Goal: Check status: Check status

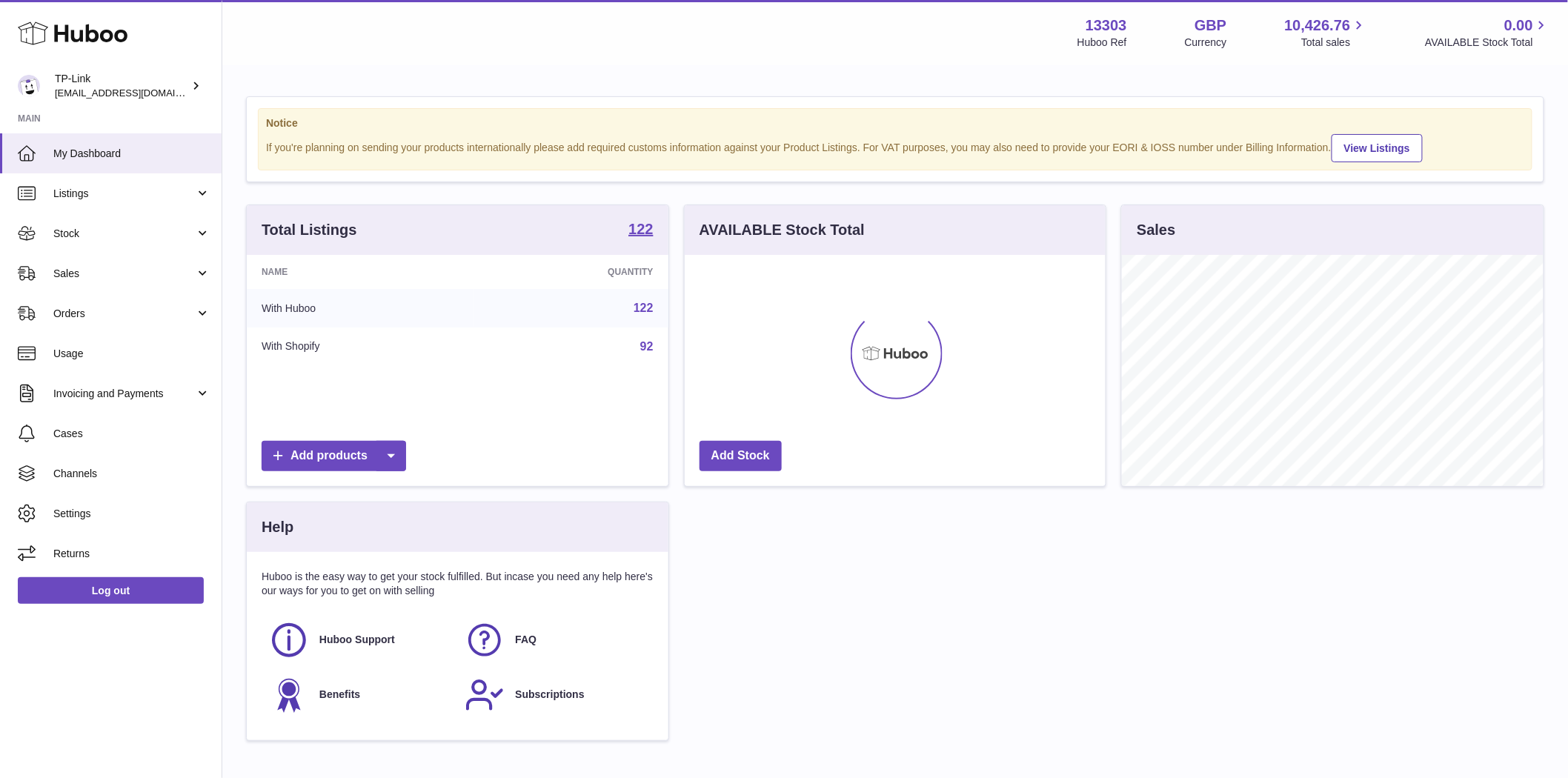
scroll to position [231, 421]
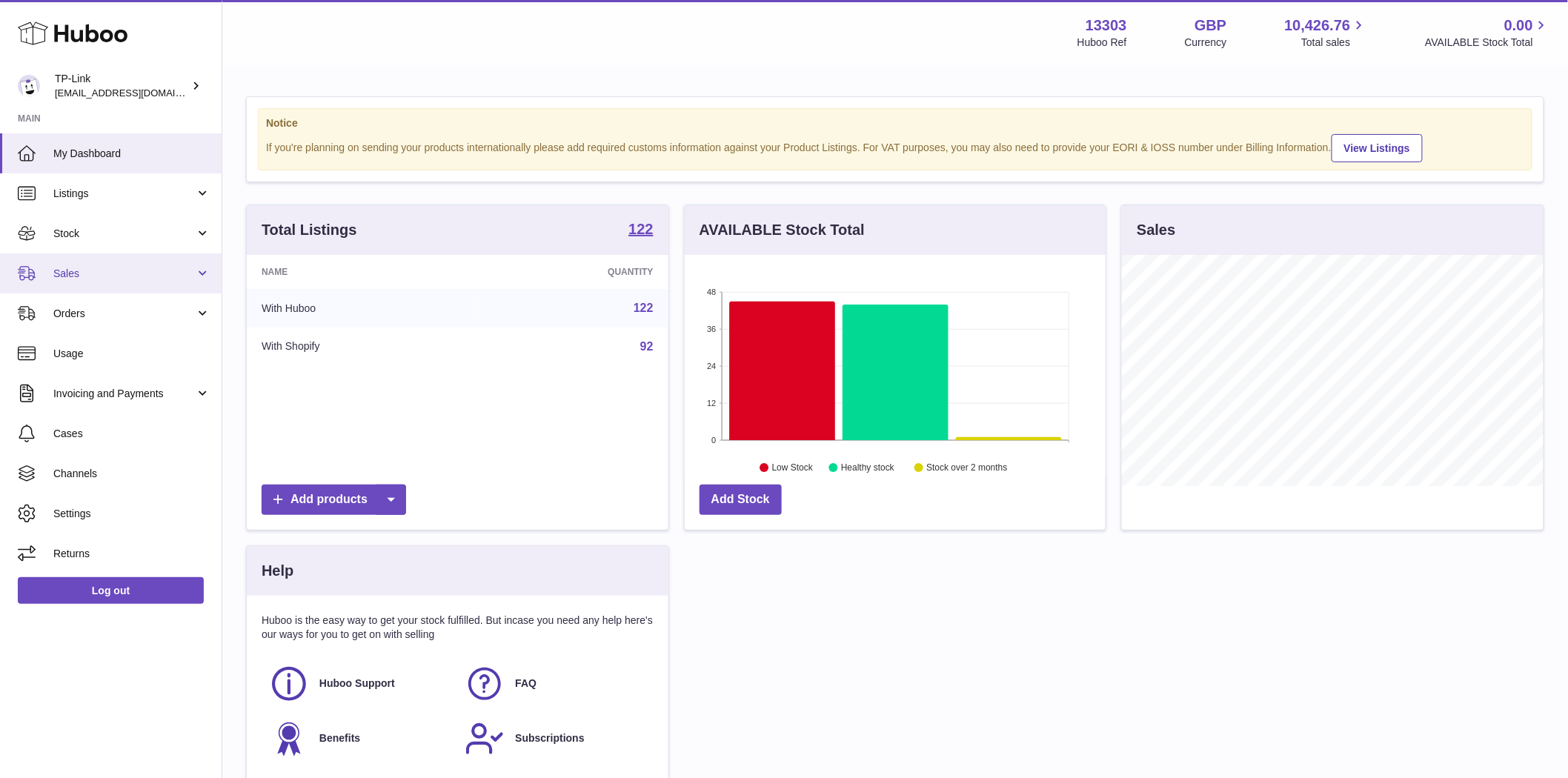
click at [57, 278] on span "Sales" at bounding box center [123, 274] width 142 height 14
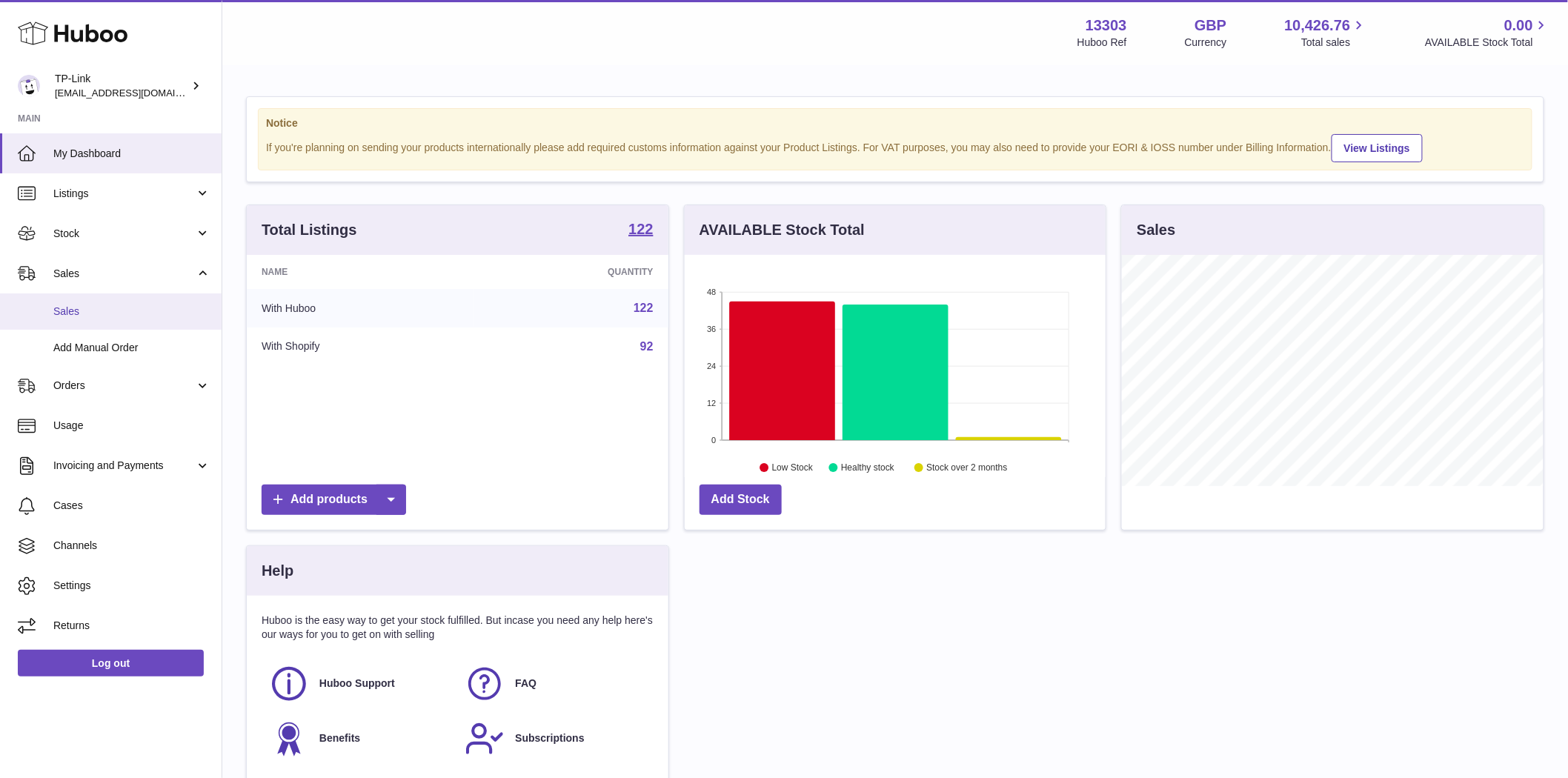
click at [77, 319] on link "Sales" at bounding box center [111, 312] width 221 height 36
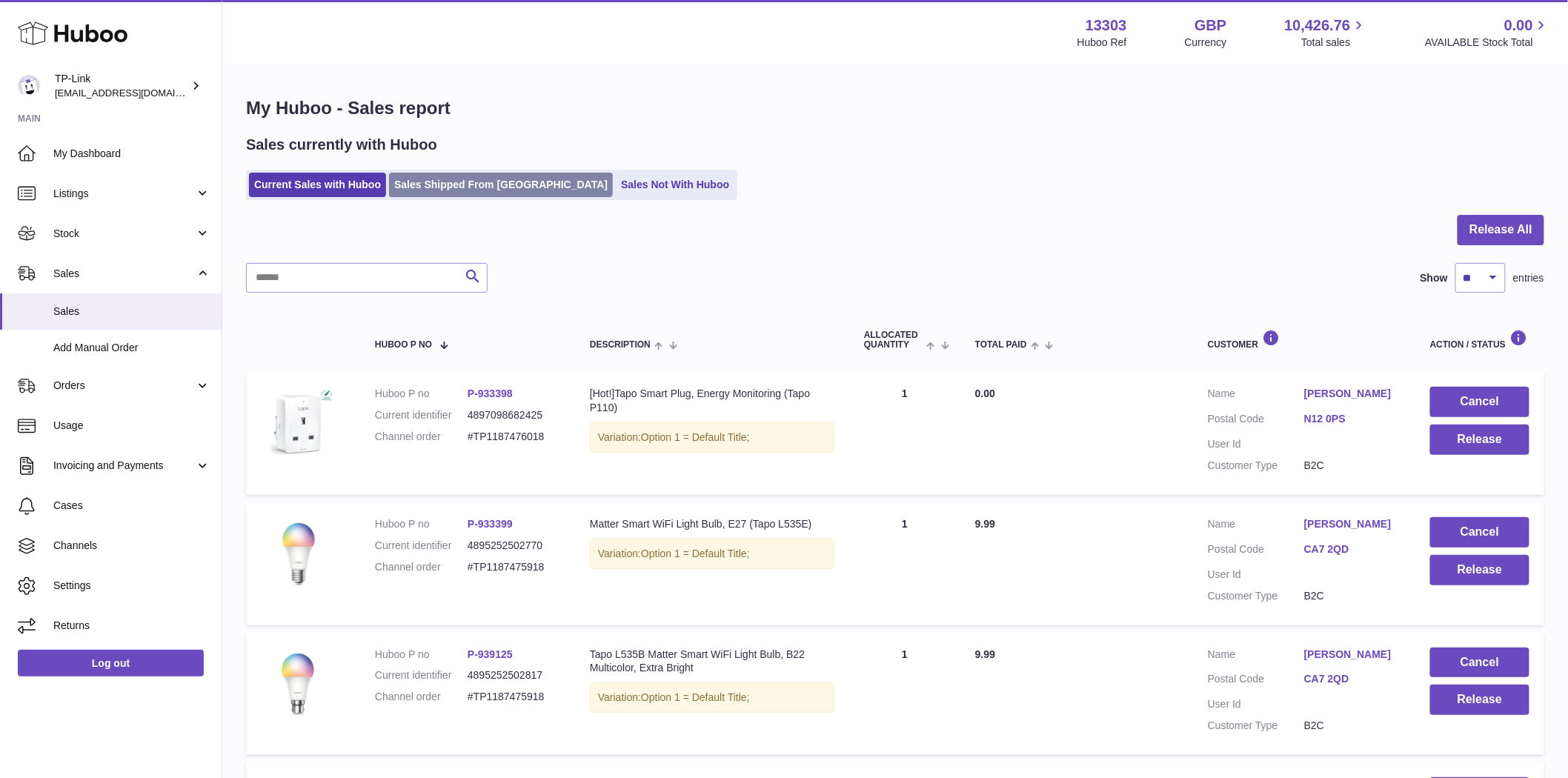
click at [438, 178] on link "Sales Shipped From Huboo" at bounding box center [501, 184] width 224 height 25
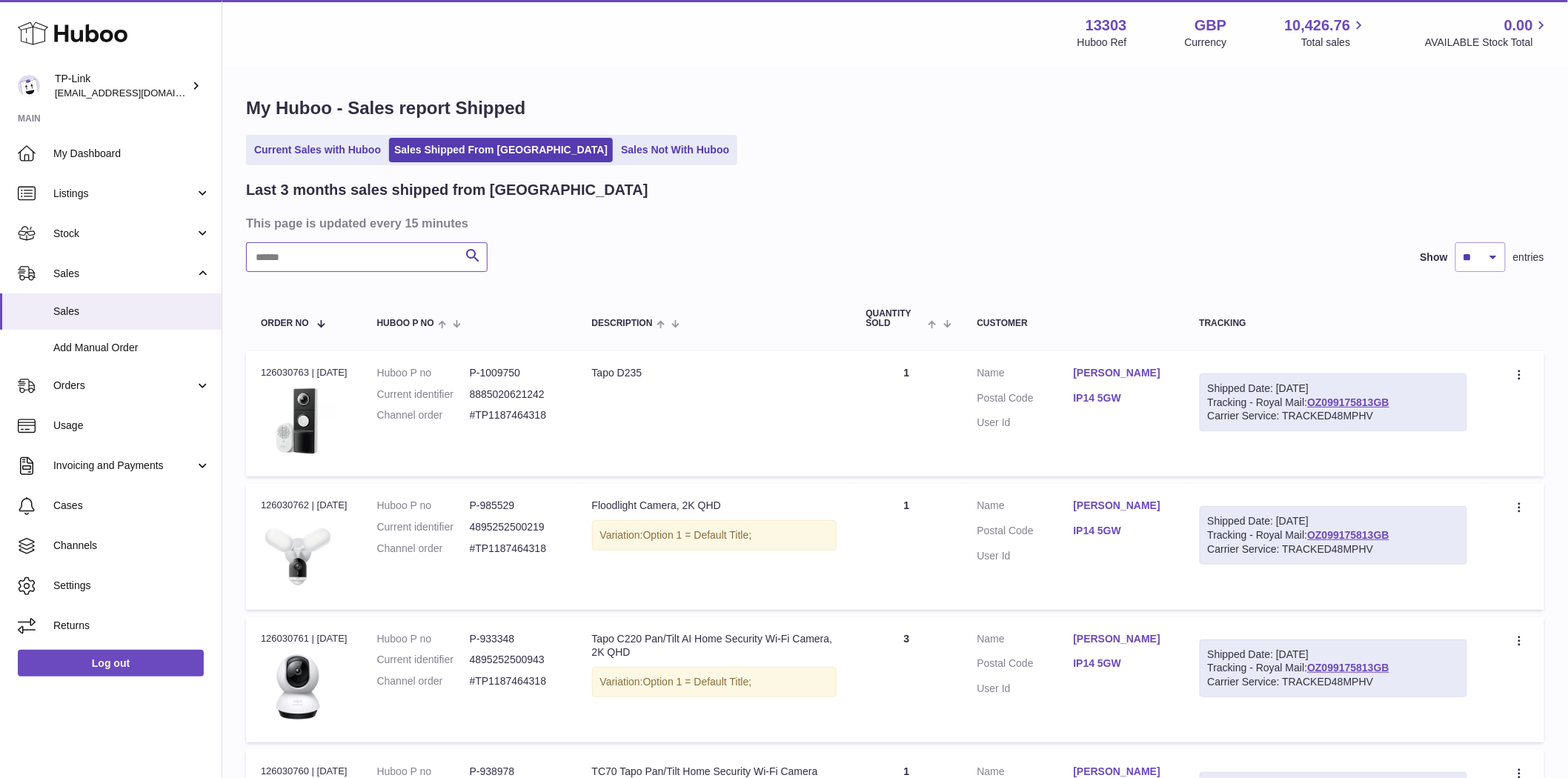
click at [346, 259] on input "text" at bounding box center [366, 256] width 241 height 29
paste input "**********"
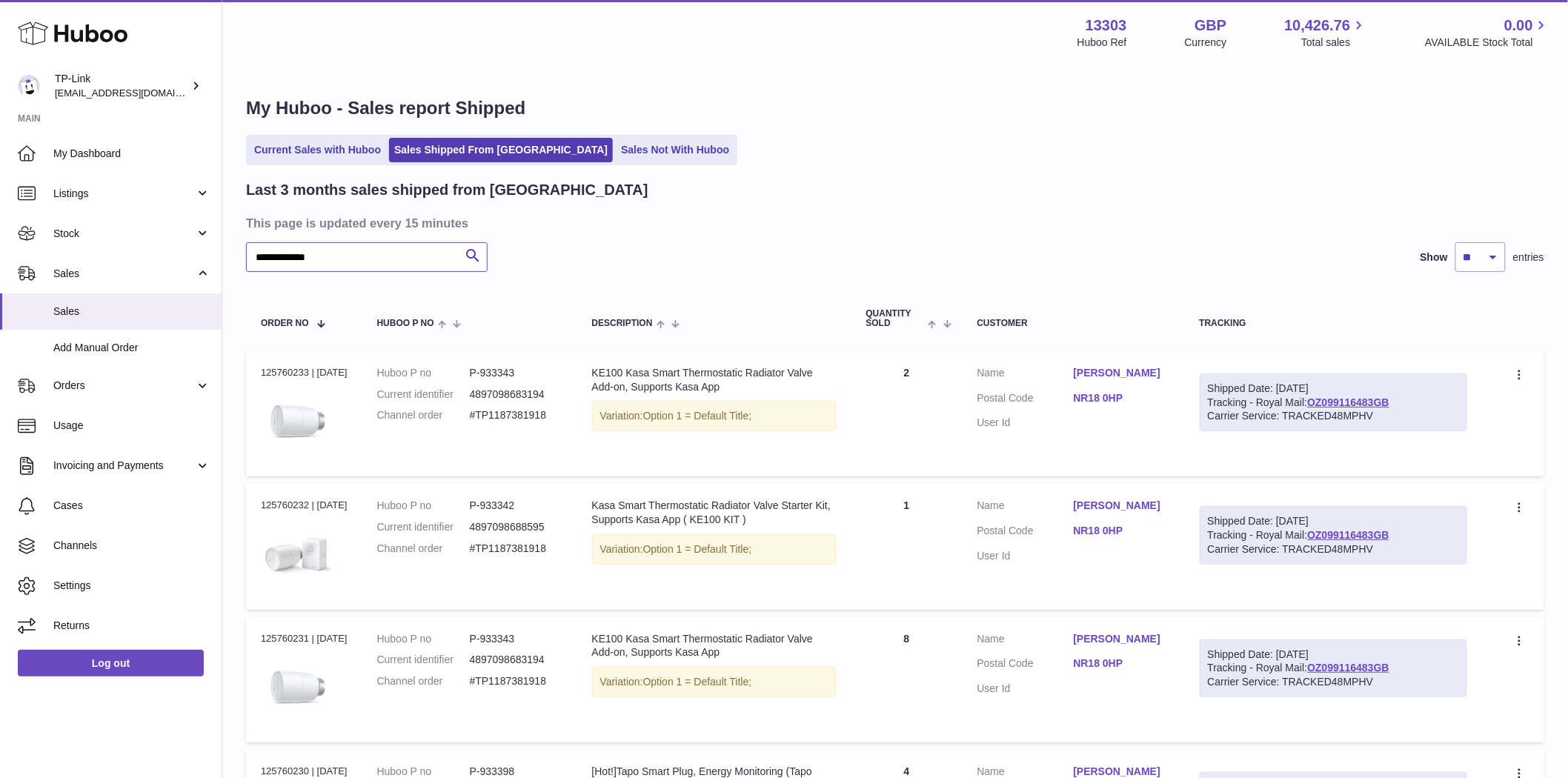
type input "**********"
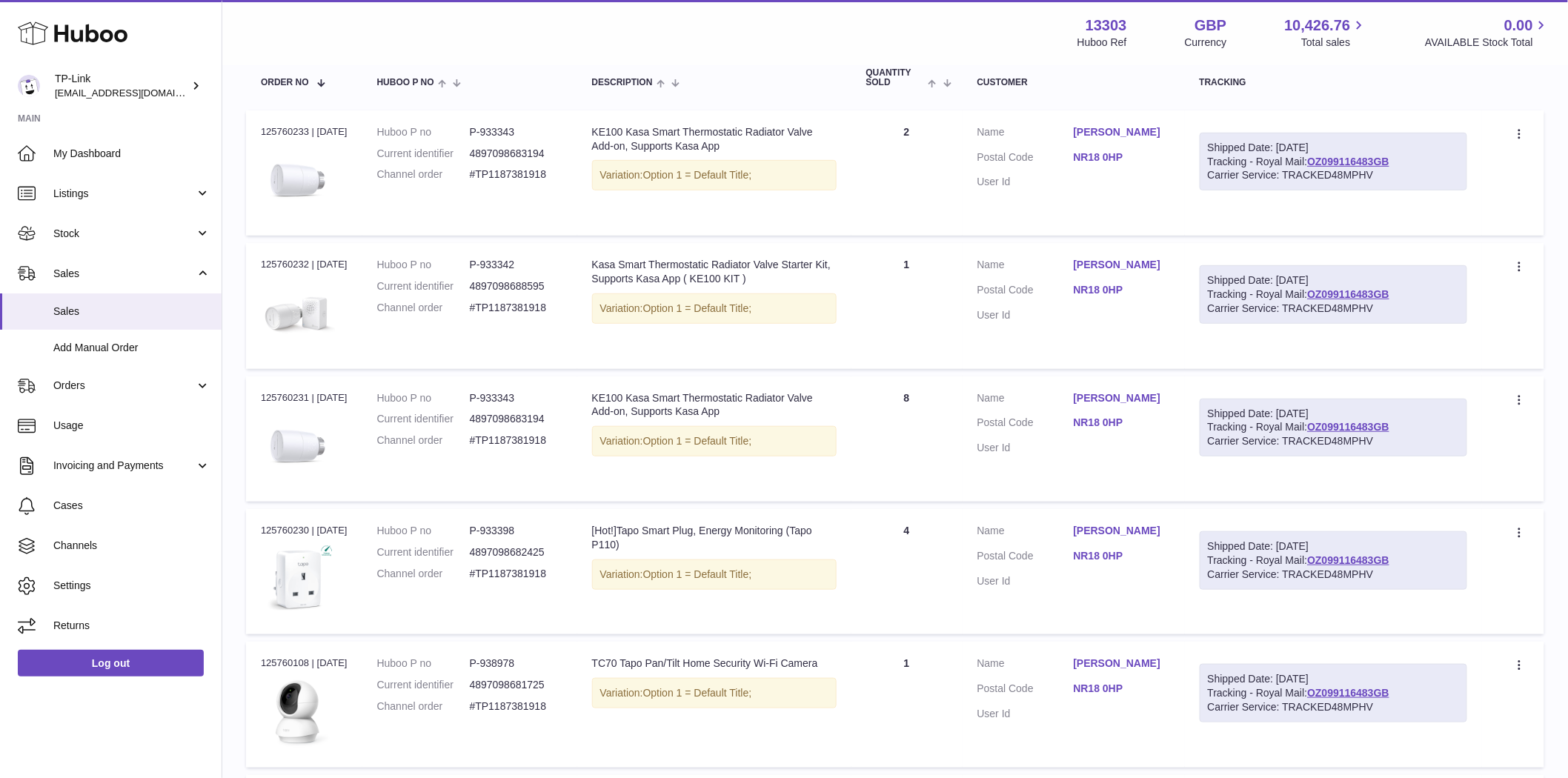
scroll to position [247, 0]
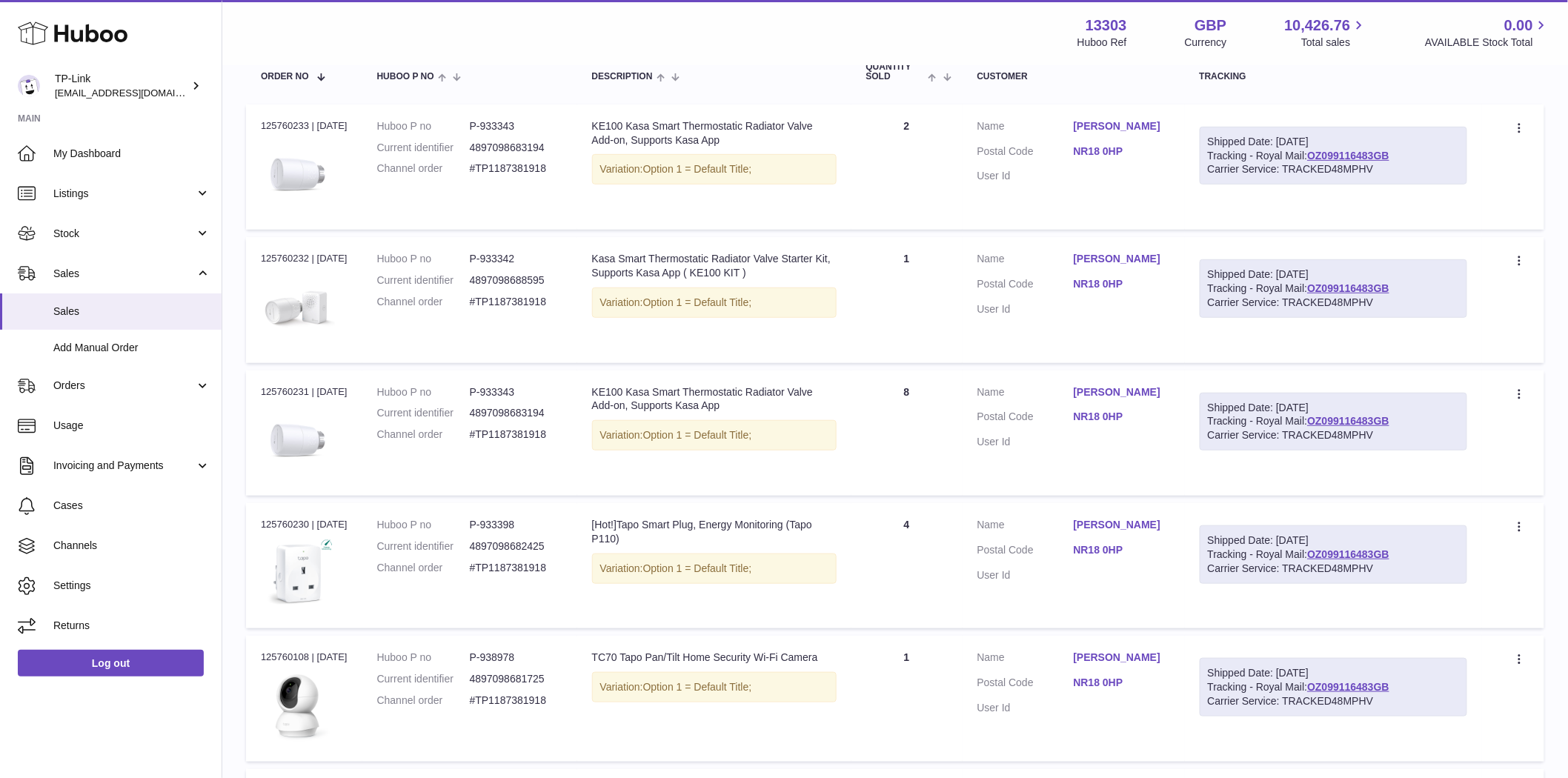
click at [281, 252] on div "Order no 125760232 | 1st Oct" at bounding box center [304, 259] width 87 height 13
copy div "125760232"
drag, startPoint x: 593, startPoint y: 126, endPoint x: 839, endPoint y: 126, distance: 246.0
click at [839, 126] on td "Description KE100 Kasa Smart Thermostatic Radiator Valve Add-on, Supports Kasa …" at bounding box center [714, 167] width 274 height 125
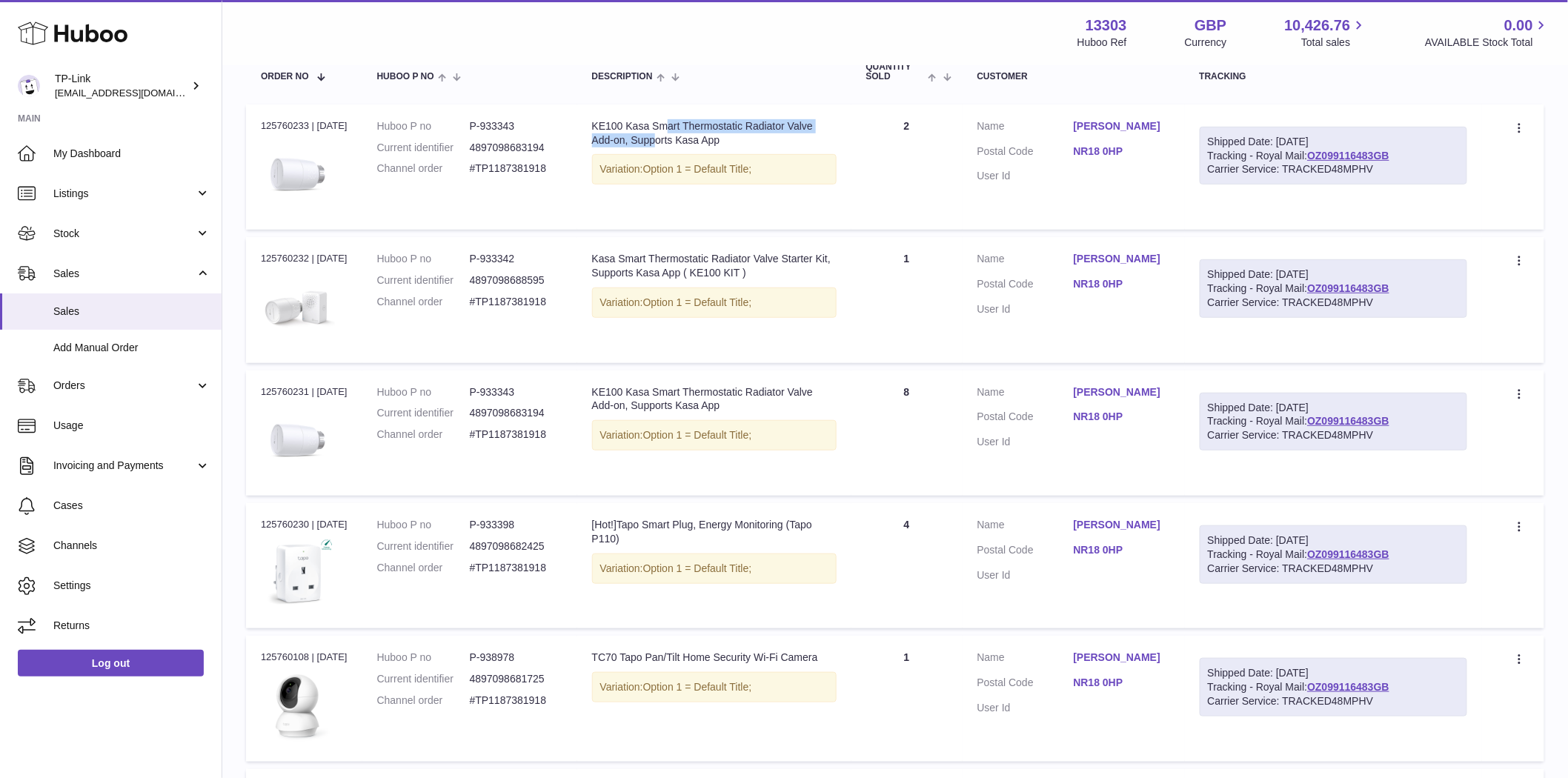
copy div "KE100 Kasa Smart Thermostatic Radiator Valve"
